Goal: Task Accomplishment & Management: Use online tool/utility

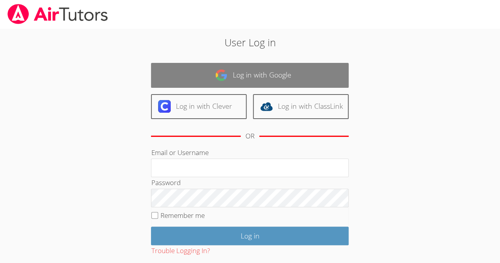
click at [172, 75] on link "Log in with Google" at bounding box center [250, 75] width 198 height 25
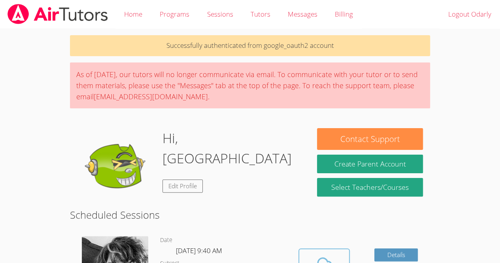
click at [309, 260] on span at bounding box center [324, 265] width 40 height 22
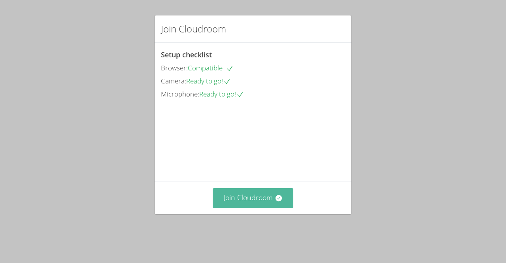
click at [260, 207] on button "Join Cloudroom" at bounding box center [253, 197] width 81 height 19
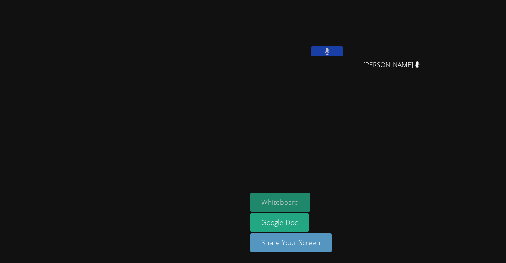
click at [310, 205] on button "Whiteboard" at bounding box center [280, 202] width 60 height 19
click at [343, 51] on button at bounding box center [327, 51] width 32 height 10
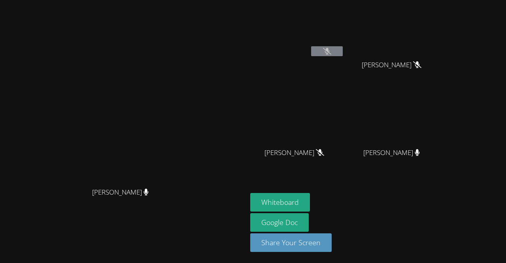
click at [331, 53] on icon at bounding box center [327, 51] width 8 height 7
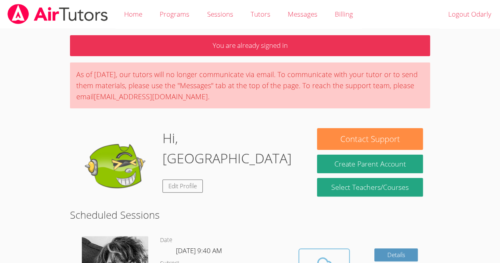
click at [321, 258] on icon at bounding box center [324, 265] width 18 height 14
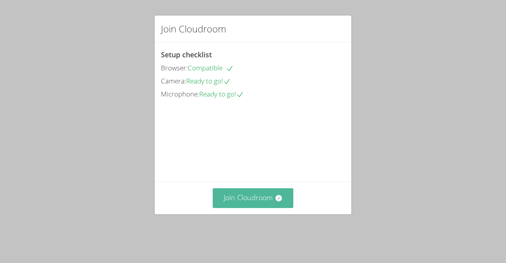
click at [233, 207] on button "Join Cloudroom" at bounding box center [253, 197] width 81 height 19
